Goal: Task Accomplishment & Management: Use online tool/utility

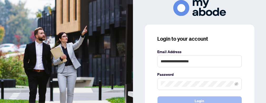
click at [185, 99] on button "Login" at bounding box center [200, 100] width 84 height 9
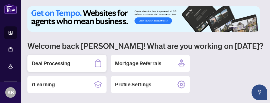
click at [56, 63] on h2 "Deal Processing" at bounding box center [51, 63] width 39 height 7
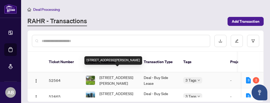
click at [108, 74] on span "[STREET_ADDRESS][PERSON_NAME]" at bounding box center [117, 80] width 36 height 12
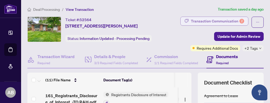
click at [228, 20] on div "Transaction Communication 2" at bounding box center [217, 21] width 53 height 8
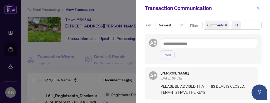
click at [258, 8] on icon "close" at bounding box center [258, 8] width 3 height 3
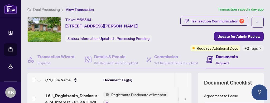
click at [259, 47] on icon "down" at bounding box center [260, 48] width 2 height 2
click at [174, 37] on div "Transaction Communication 2 Update for Admin Review Requires Additional Docs +2…" at bounding box center [215, 34] width 97 height 35
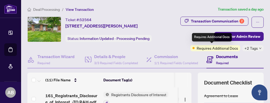
click at [202, 48] on span "Requires Additional Docs" at bounding box center [217, 48] width 41 height 6
click at [193, 47] on span at bounding box center [194, 48] width 2 height 2
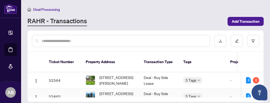
click at [148, 88] on td "Deal - Buy Side Lease" at bounding box center [160, 96] width 40 height 16
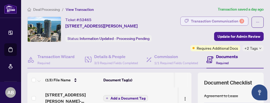
click at [224, 20] on div "Transaction Communication 3" at bounding box center [217, 21] width 53 height 8
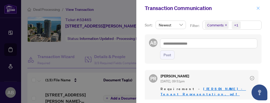
click at [257, 8] on icon "close" at bounding box center [258, 8] width 4 height 4
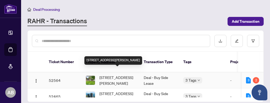
click at [115, 74] on span "[STREET_ADDRESS][PERSON_NAME]" at bounding box center [117, 80] width 36 height 12
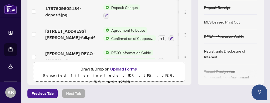
scroll to position [157, 0]
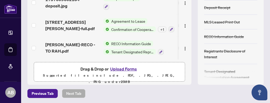
click at [138, 49] on span "Tenant Designated Representation Agreement" at bounding box center [132, 52] width 47 height 6
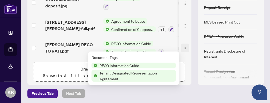
click at [183, 46] on img "button" at bounding box center [185, 48] width 4 height 4
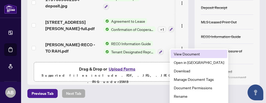
click at [183, 54] on span "View Document" at bounding box center [199, 54] width 50 height 6
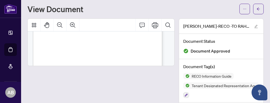
scroll to position [2399, 0]
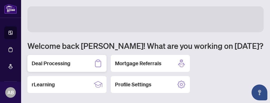
click at [56, 65] on h2 "Deal Processing" at bounding box center [51, 63] width 39 height 7
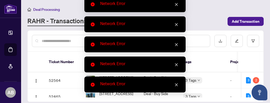
click at [176, 85] on icon "close" at bounding box center [177, 85] width 4 height 4
click at [178, 85] on icon "close" at bounding box center [177, 85] width 4 height 4
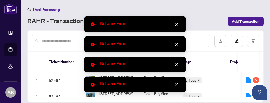
click at [177, 85] on icon "close" at bounding box center [177, 85] width 4 height 4
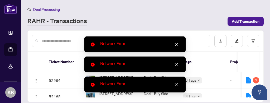
click at [176, 84] on icon "close" at bounding box center [177, 85] width 4 height 4
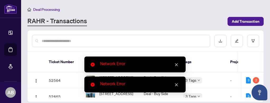
click at [177, 84] on icon "close" at bounding box center [177, 85] width 4 height 4
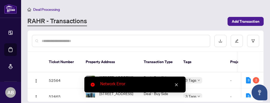
click at [176, 85] on icon "close" at bounding box center [177, 85] width 4 height 4
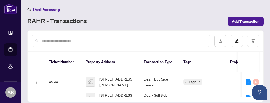
scroll to position [48, 0]
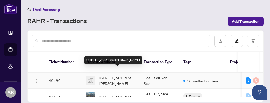
click at [113, 75] on span "[STREET_ADDRESS][PERSON_NAME]" at bounding box center [117, 81] width 36 height 12
